Goal: Navigation & Orientation: Find specific page/section

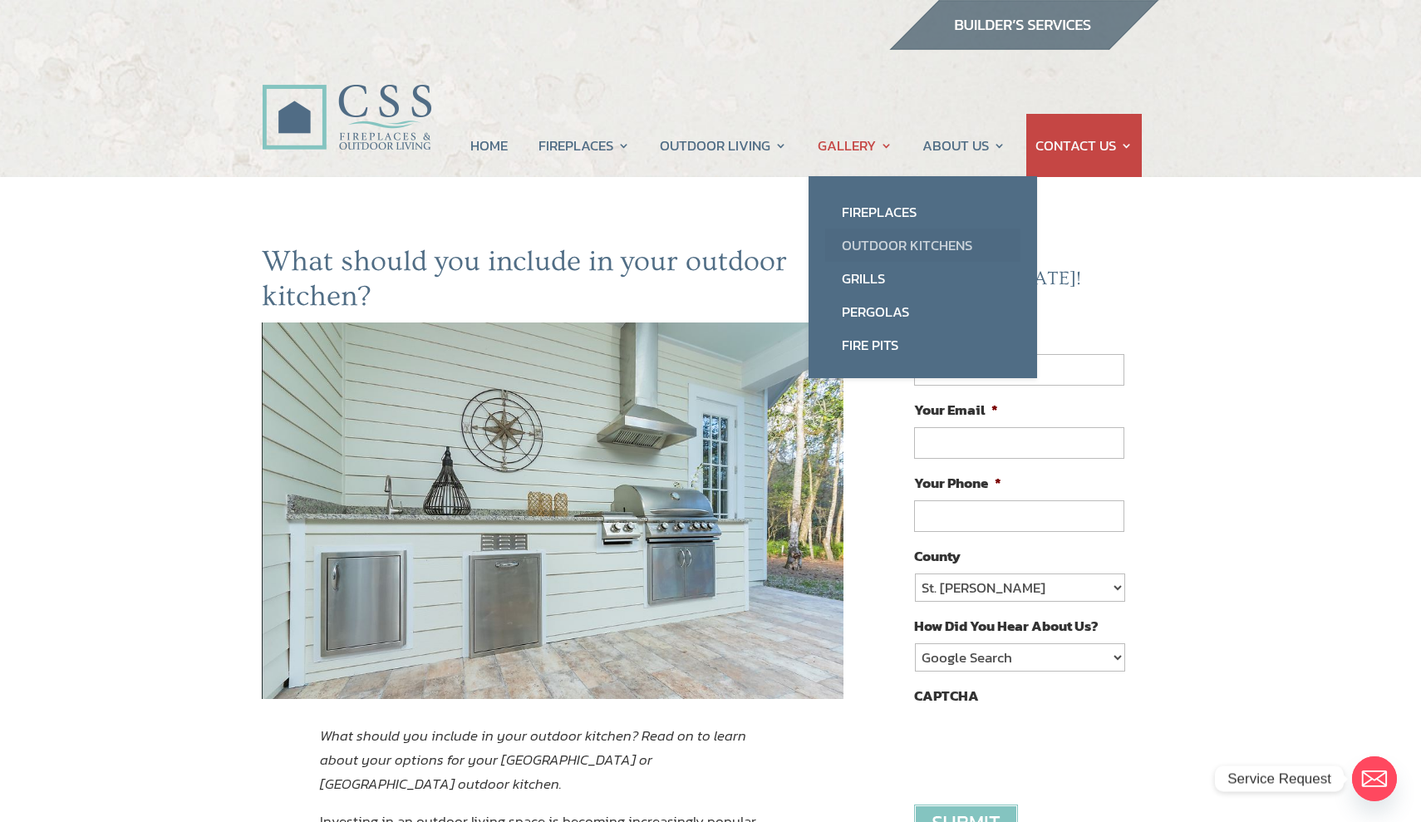
click at [874, 235] on link "Outdoor Kitchens" at bounding box center [922, 245] width 195 height 33
click at [863, 250] on link "Outdoor Kitchens" at bounding box center [922, 245] width 195 height 33
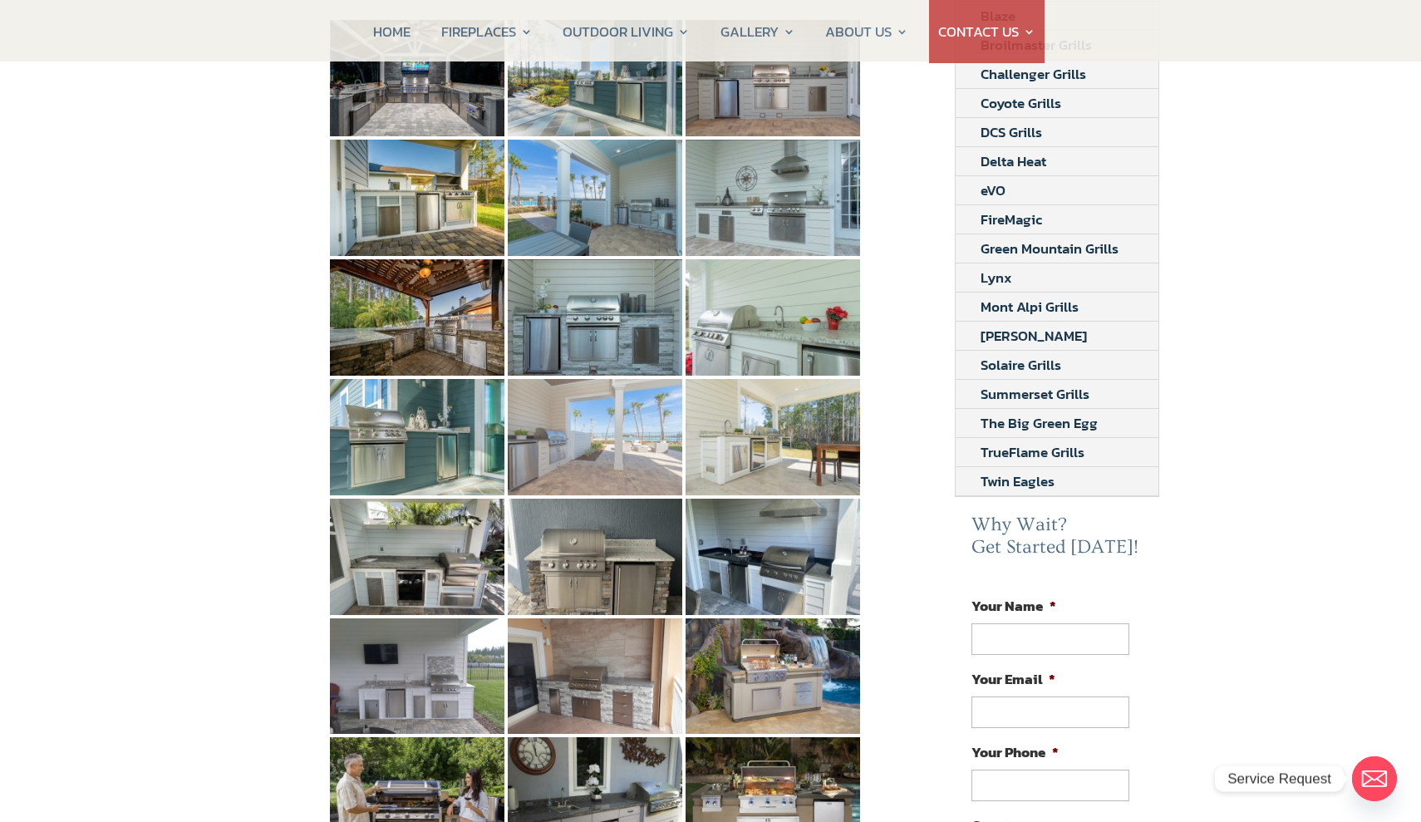
scroll to position [362, 0]
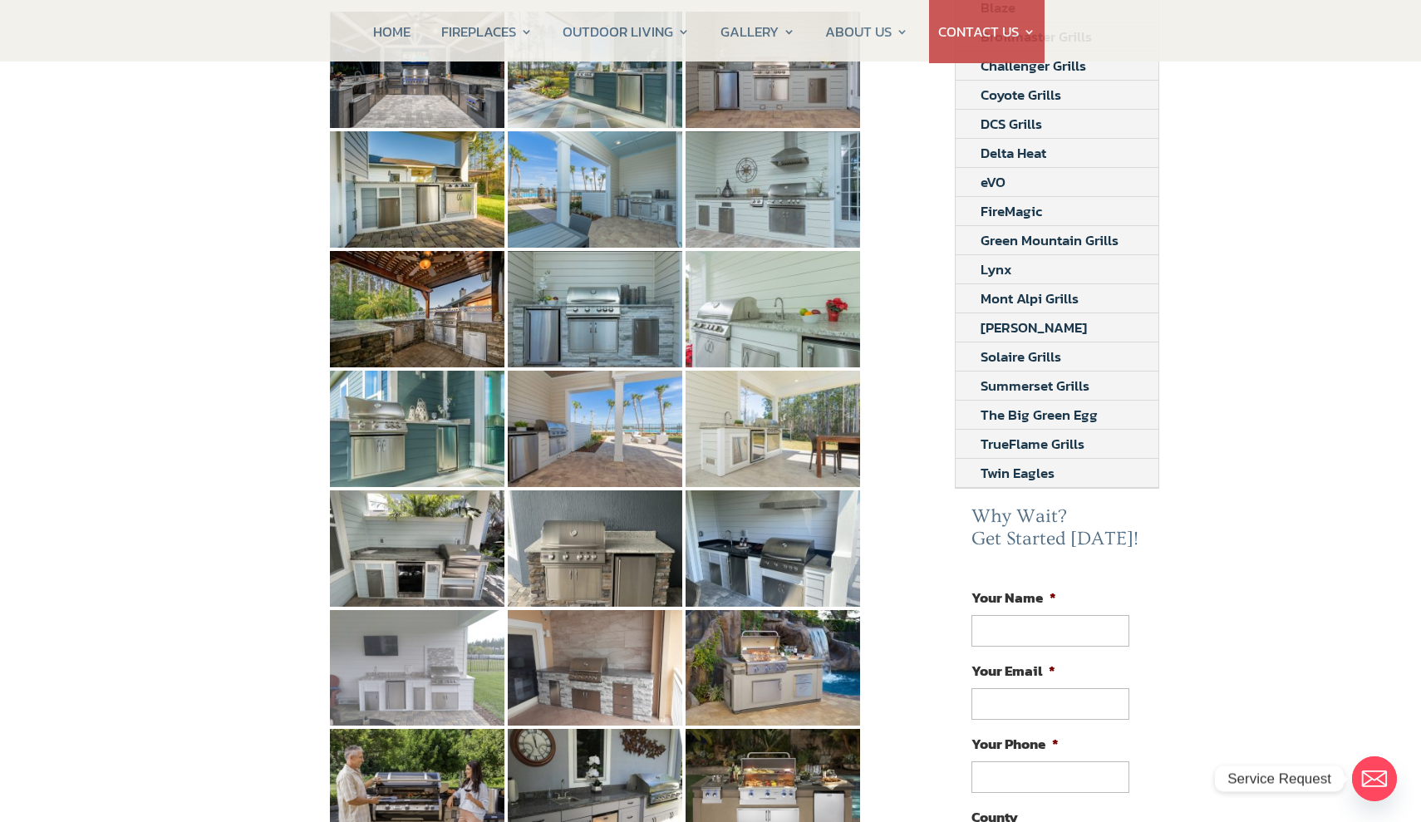
click at [417, 661] on img at bounding box center [417, 668] width 175 height 116
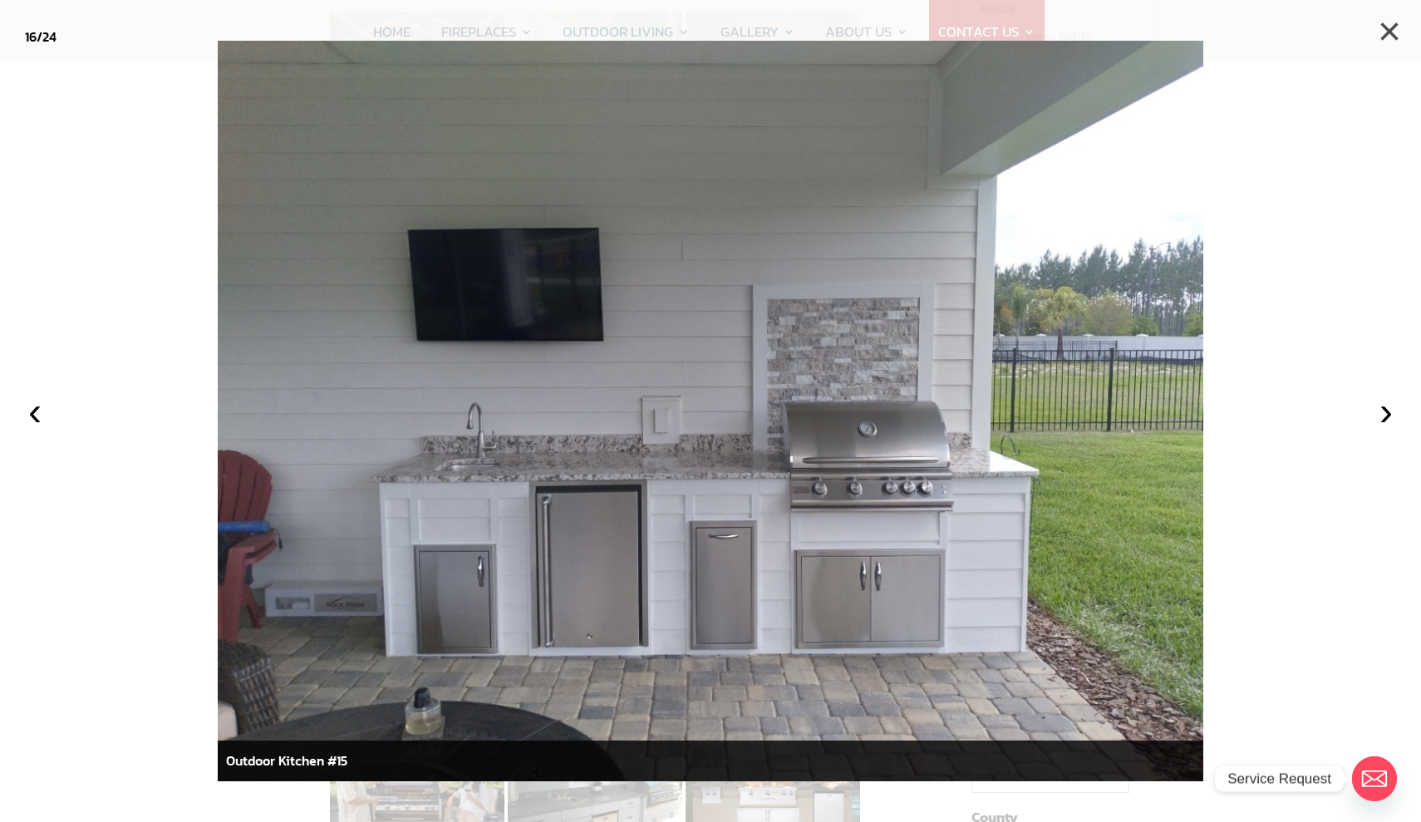
click at [1390, 32] on button "×" at bounding box center [1389, 31] width 37 height 37
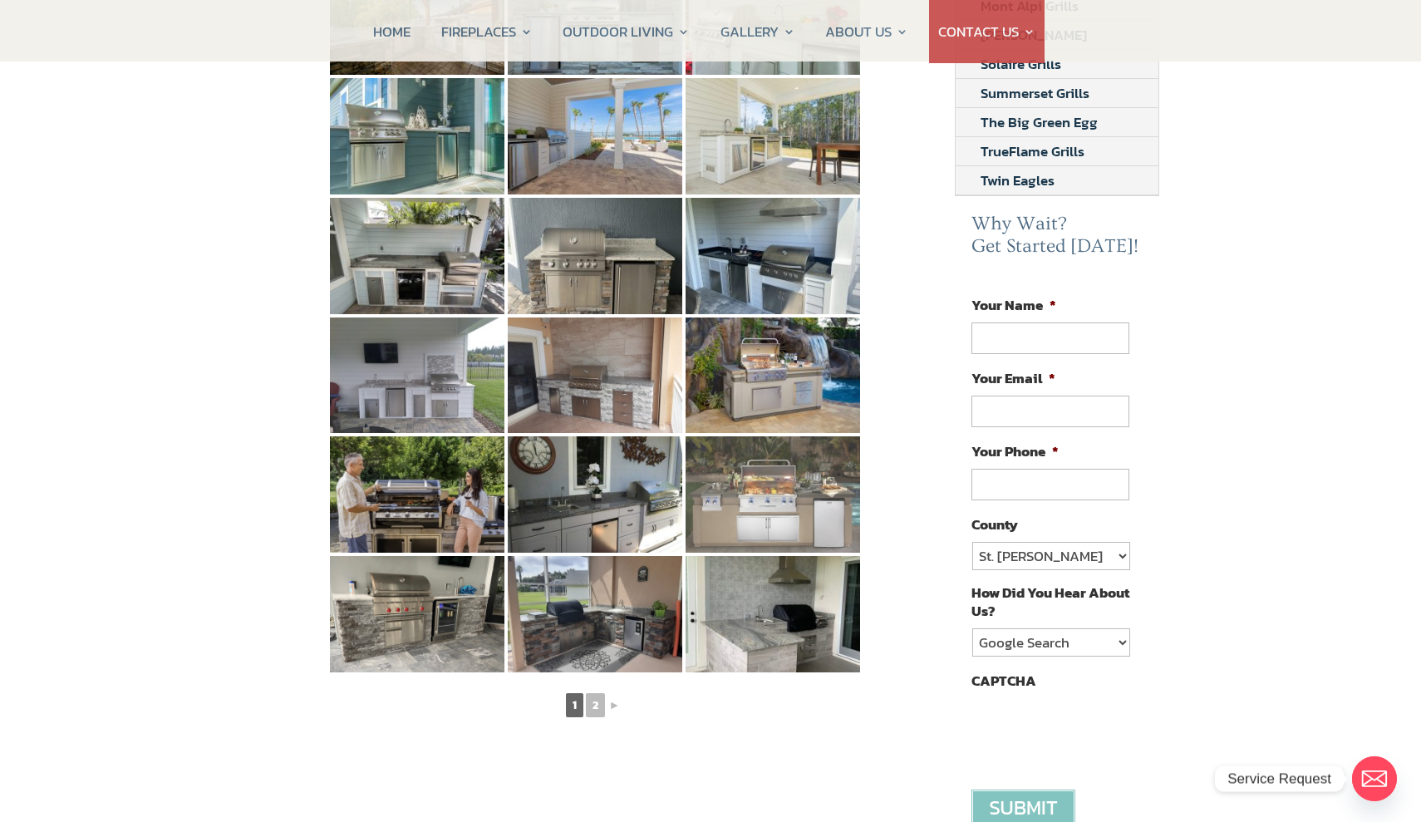
scroll to position [655, 0]
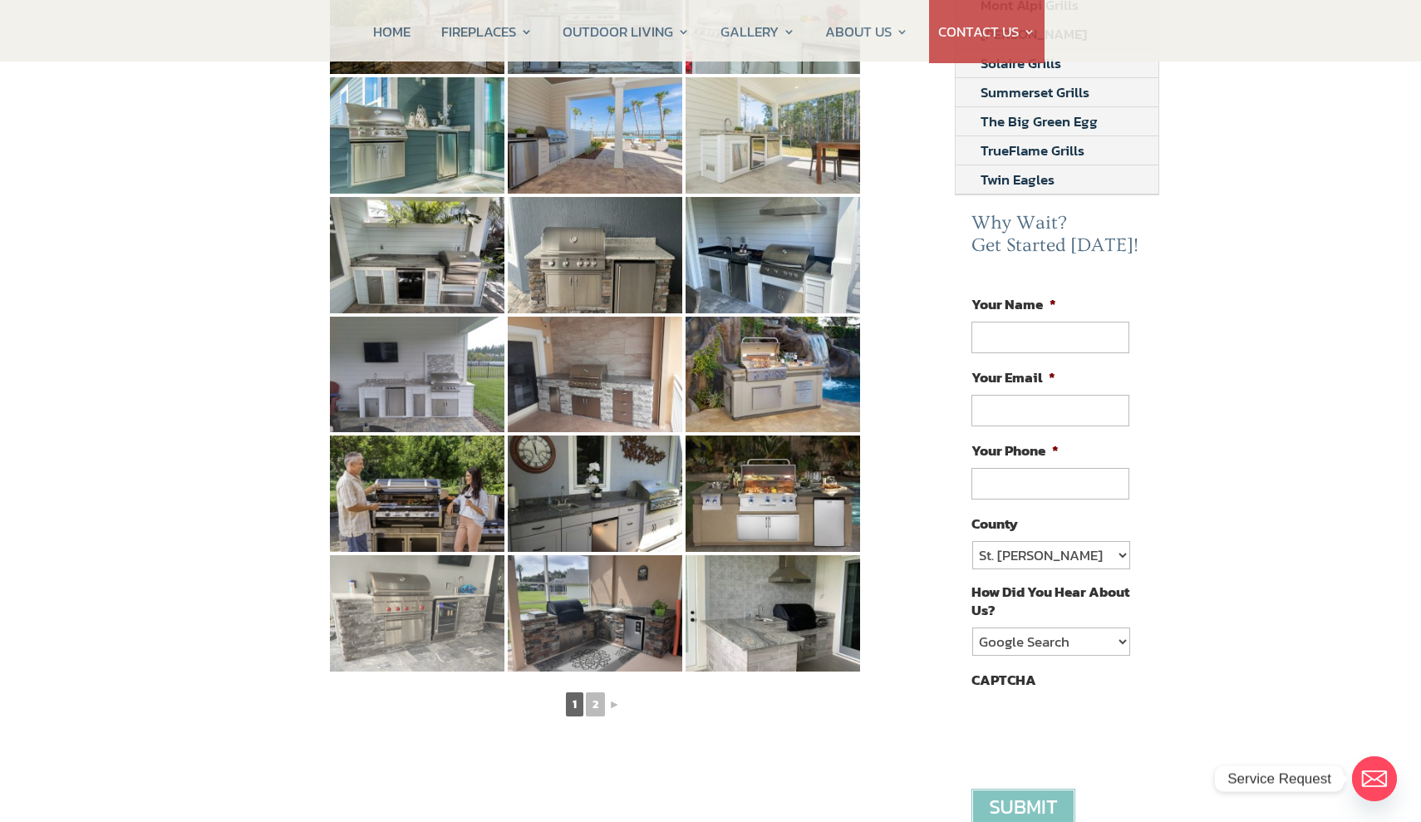
click at [439, 591] on img at bounding box center [417, 613] width 175 height 116
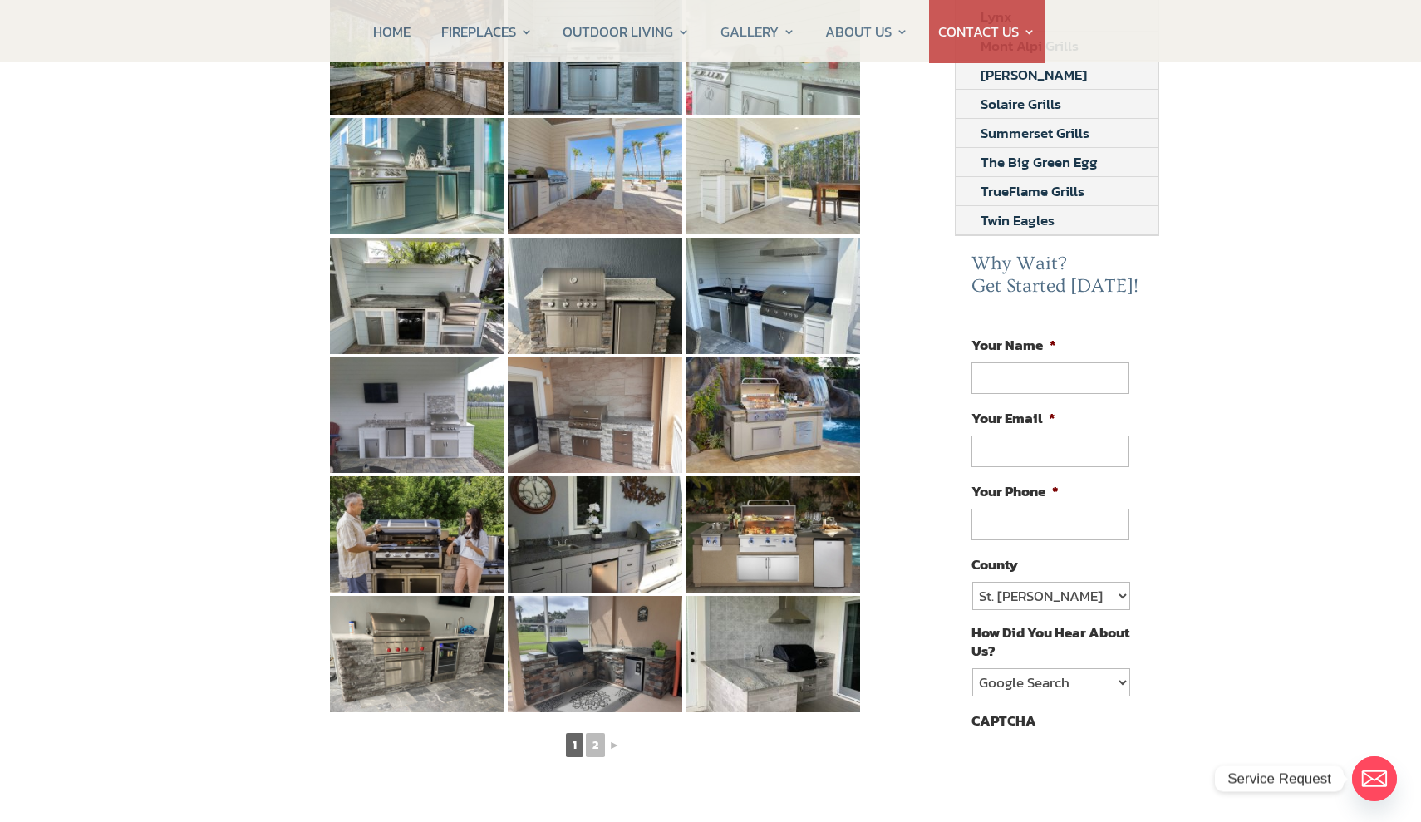
scroll to position [613, 0]
click at [597, 734] on link "2" at bounding box center [595, 746] width 19 height 24
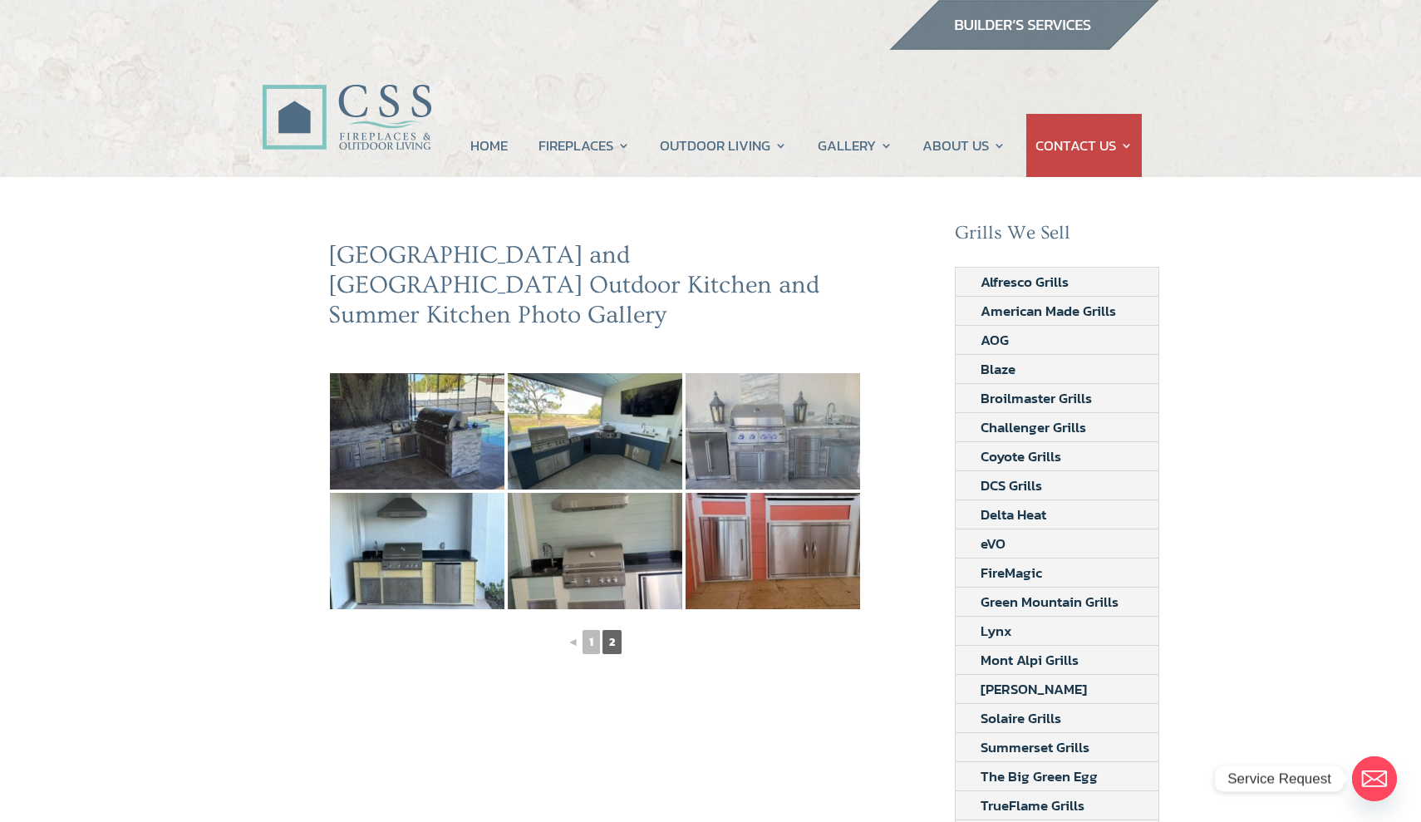
scroll to position [0, 0]
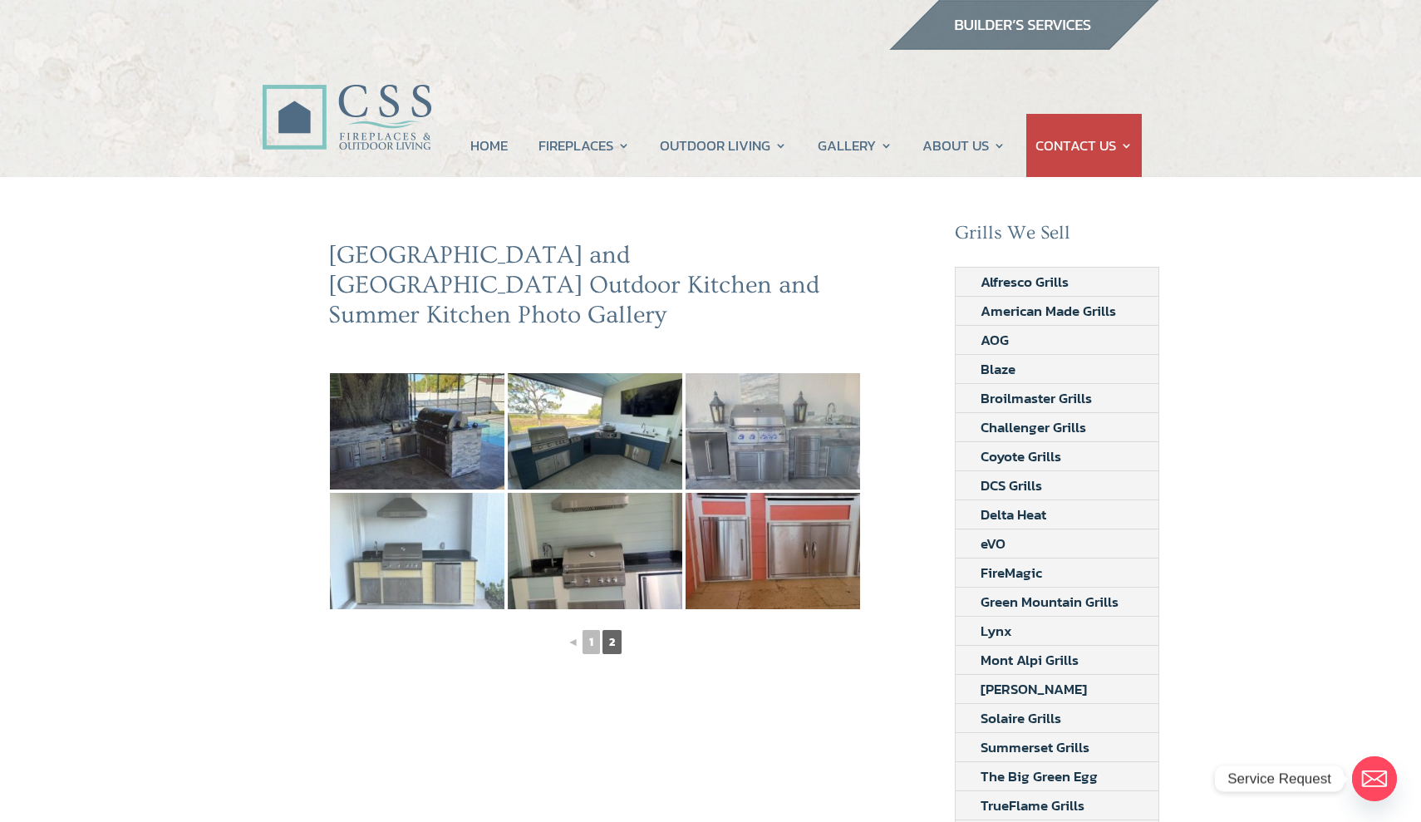
click at [467, 537] on img at bounding box center [417, 551] width 175 height 116
